Goal: Find specific page/section: Find specific page/section

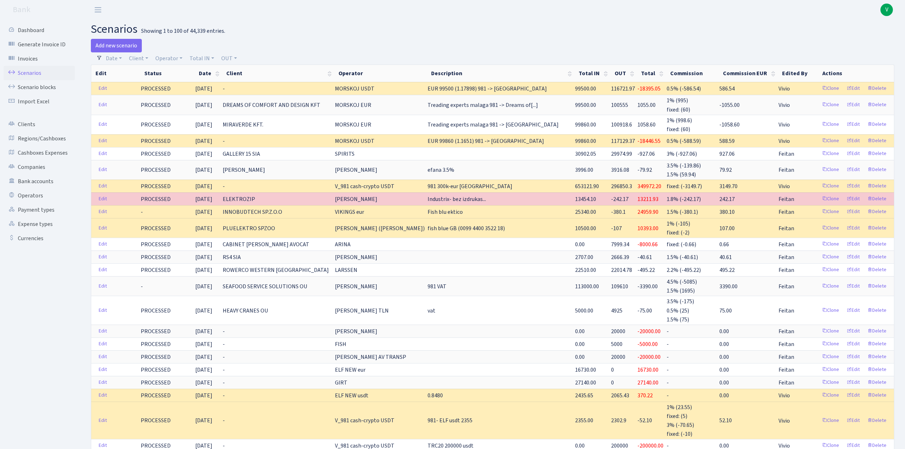
select select "100"
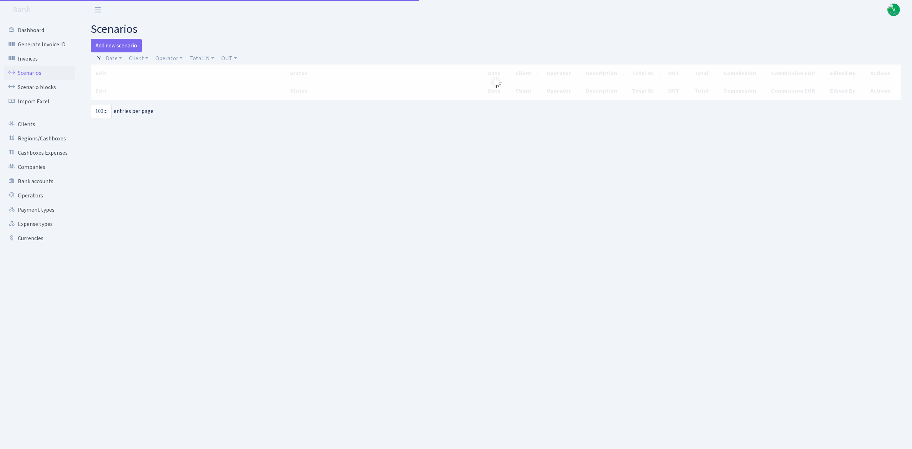
select select "100"
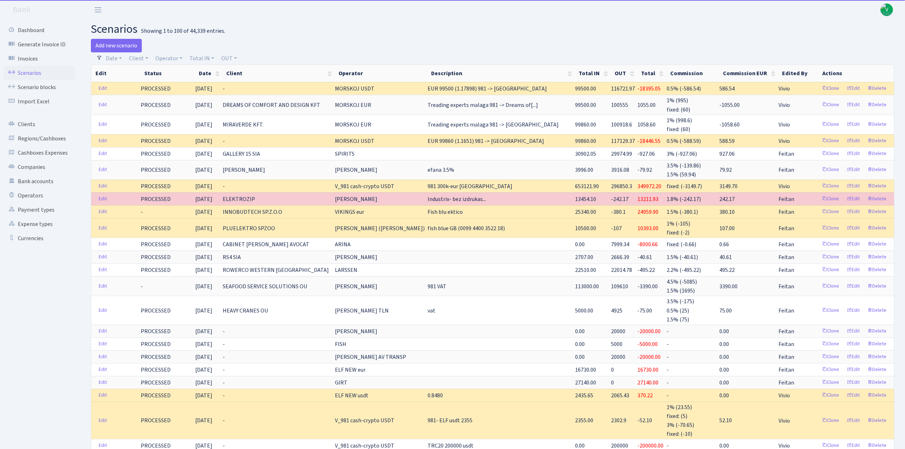
click at [37, 68] on link "Scenarios" at bounding box center [39, 73] width 71 height 14
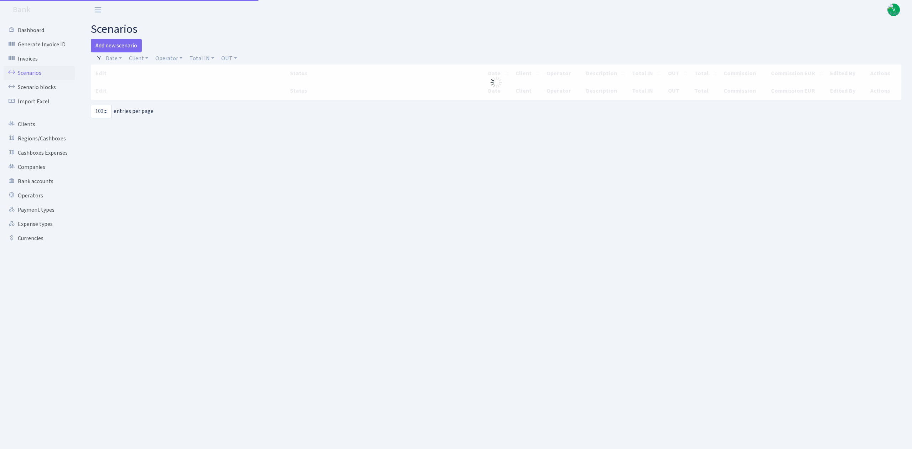
select select "100"
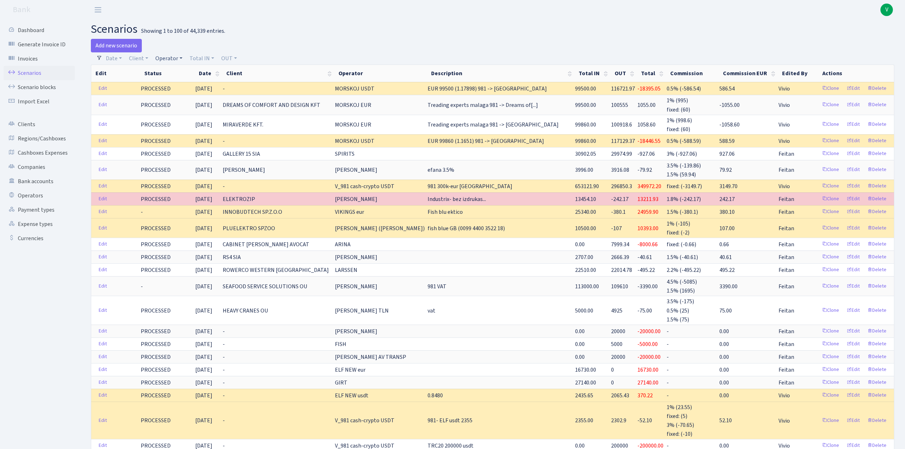
click at [170, 57] on link "Operator" at bounding box center [169, 58] width 33 height 12
click at [174, 81] on input "search" at bounding box center [181, 83] width 52 height 11
type input "981"
click at [189, 127] on li "V_981 cash-crypto USDT" at bounding box center [181, 133] width 54 height 20
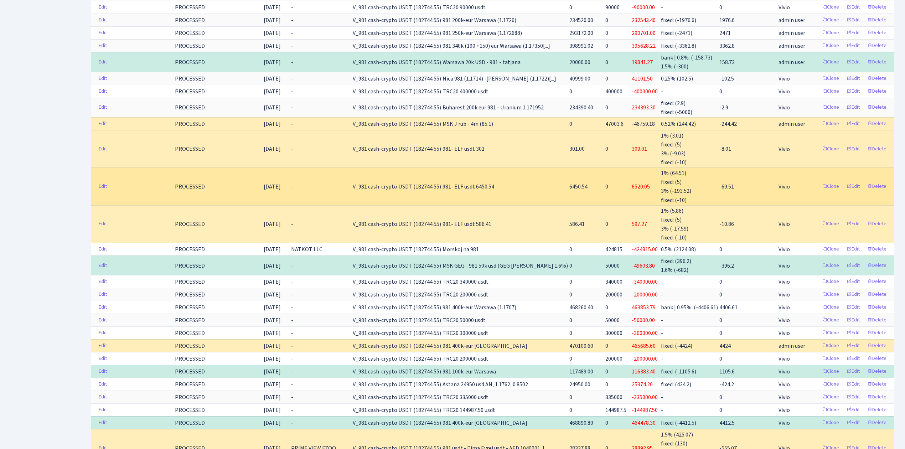
scroll to position [665, 0]
